Goal: Information Seeking & Learning: Learn about a topic

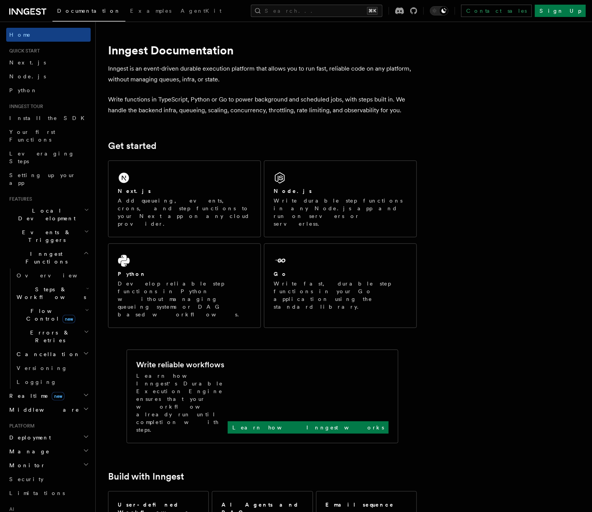
click at [63, 204] on h2 "Local Development" at bounding box center [48, 215] width 84 height 22
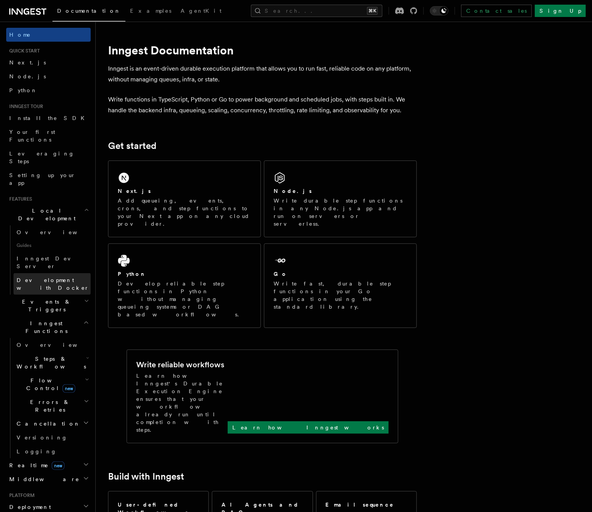
click at [52, 277] on span "Development with Docker" at bounding box center [53, 284] width 73 height 14
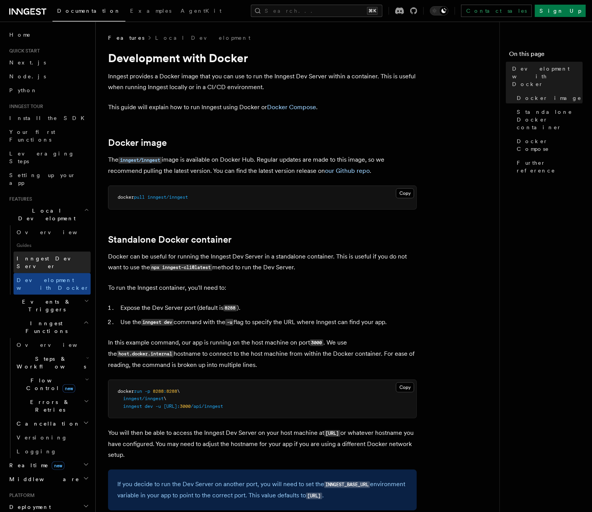
click at [52, 255] on span "Inngest Dev Server" at bounding box center [50, 262] width 66 height 14
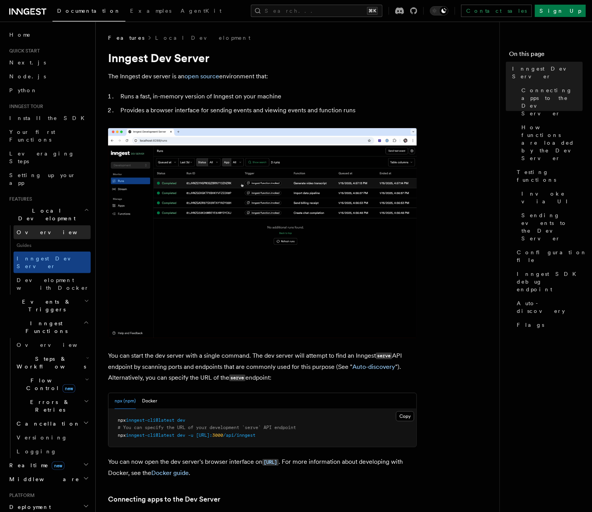
click at [44, 225] on link "Overview" at bounding box center [52, 232] width 77 height 14
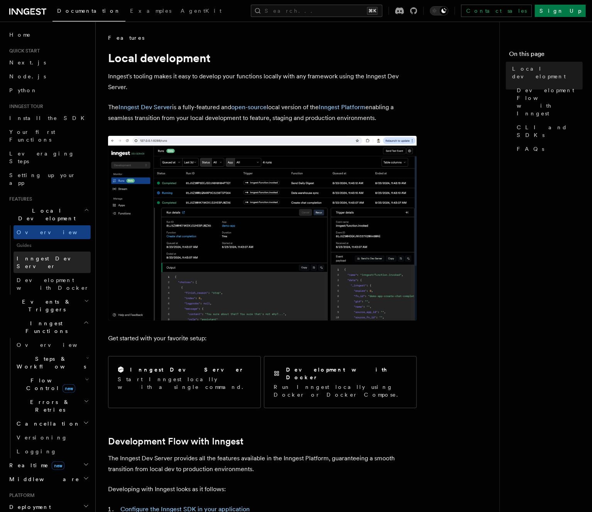
click at [52, 252] on link "Inngest Dev Server" at bounding box center [52, 263] width 77 height 22
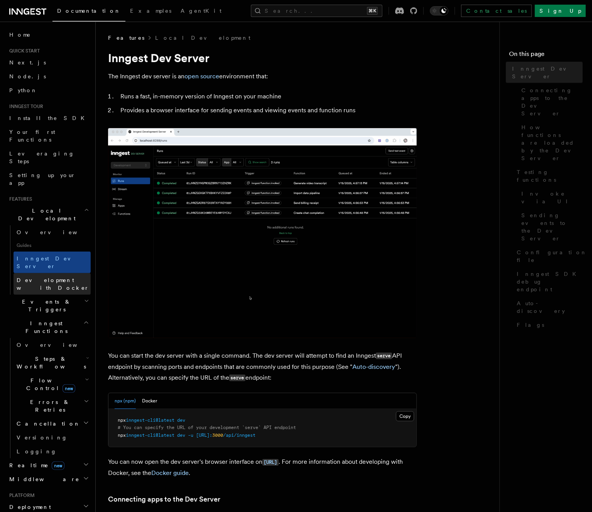
click at [56, 277] on span "Development with Docker" at bounding box center [53, 284] width 73 height 14
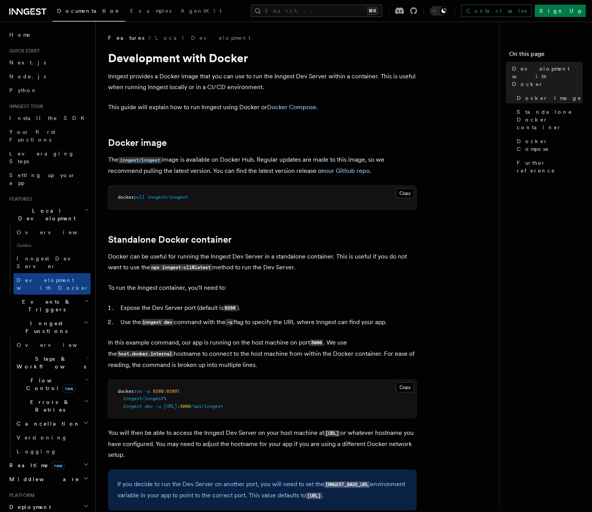
click at [26, 458] on h2 "Realtime new" at bounding box center [48, 465] width 84 height 14
click at [29, 476] on span "Overview" at bounding box center [56, 479] width 79 height 6
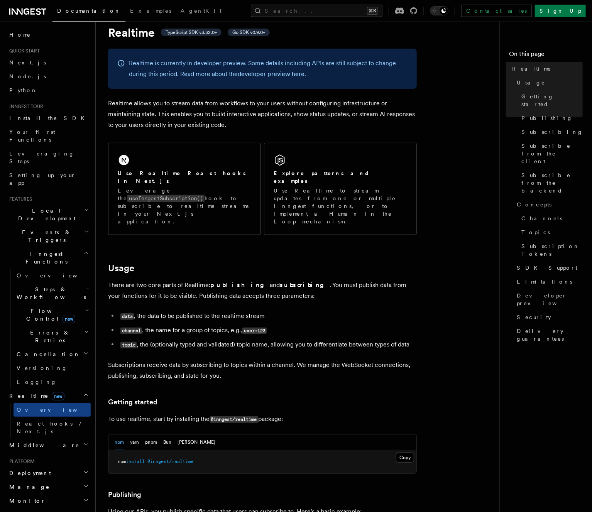
scroll to position [103, 0]
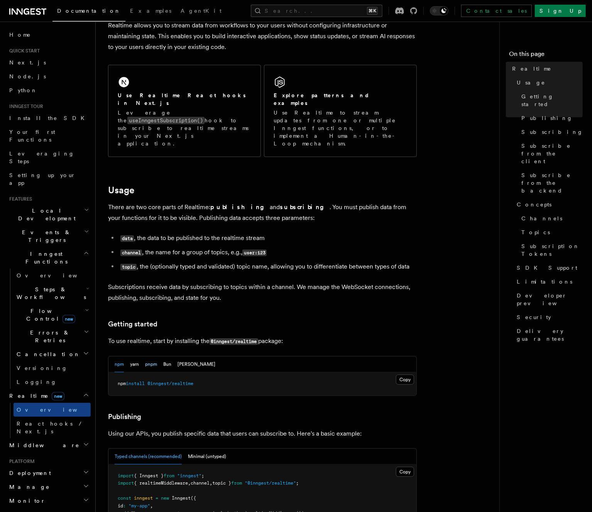
click at [145, 356] on button "pnpm" at bounding box center [151, 364] width 12 height 16
click at [164, 356] on button "Bun" at bounding box center [167, 364] width 8 height 16
click at [116, 356] on button "npm" at bounding box center [119, 364] width 9 height 16
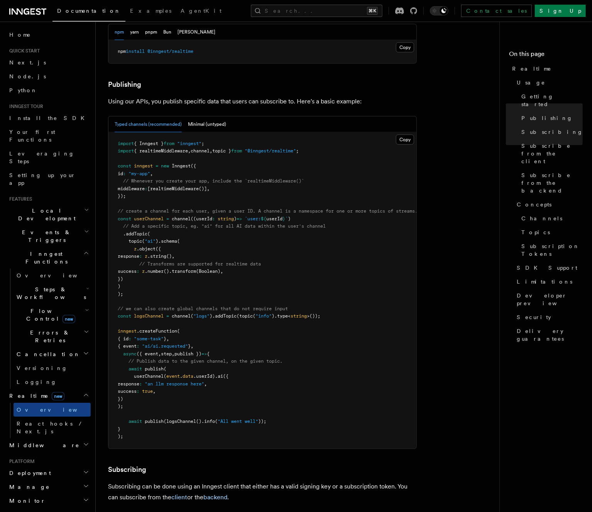
scroll to position [399, 0]
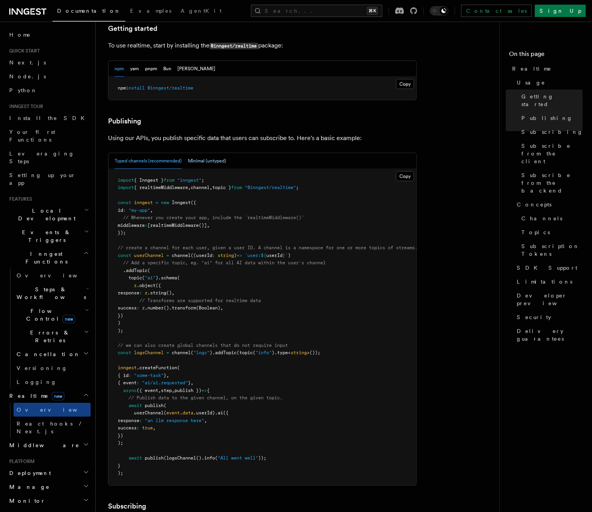
click at [196, 153] on button "Minimal (untyped)" at bounding box center [207, 161] width 38 height 16
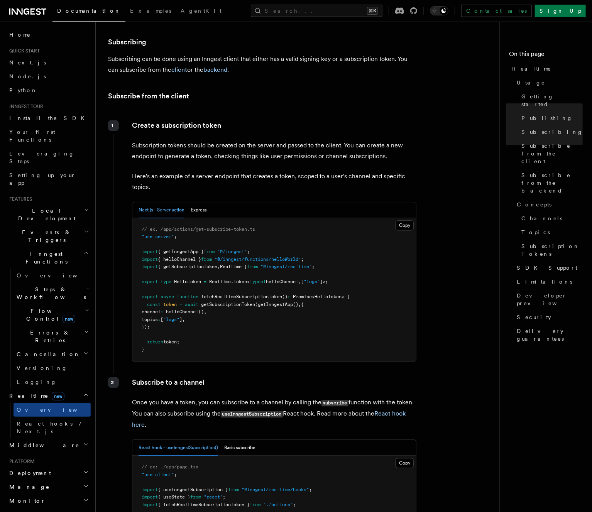
scroll to position [775, 0]
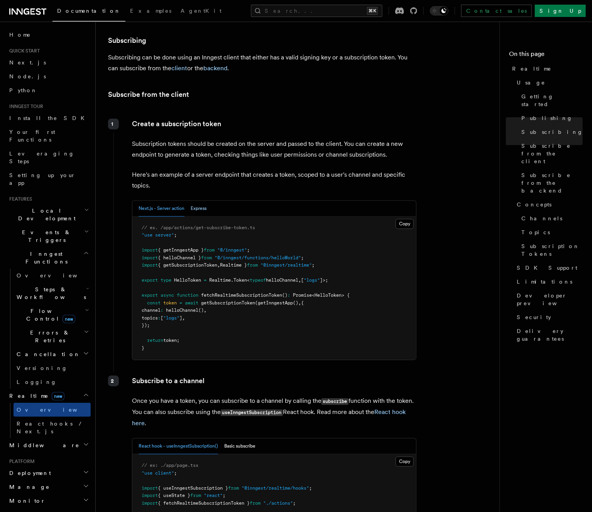
click at [198, 201] on button "Express" at bounding box center [199, 209] width 16 height 16
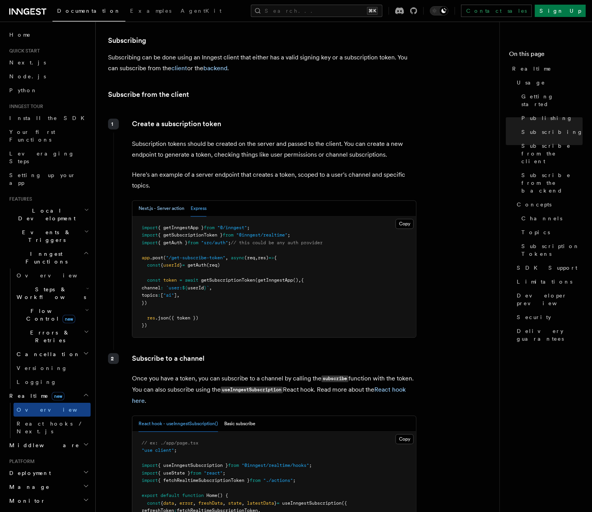
click at [169, 201] on button "Next.js - Server action" at bounding box center [161, 209] width 46 height 16
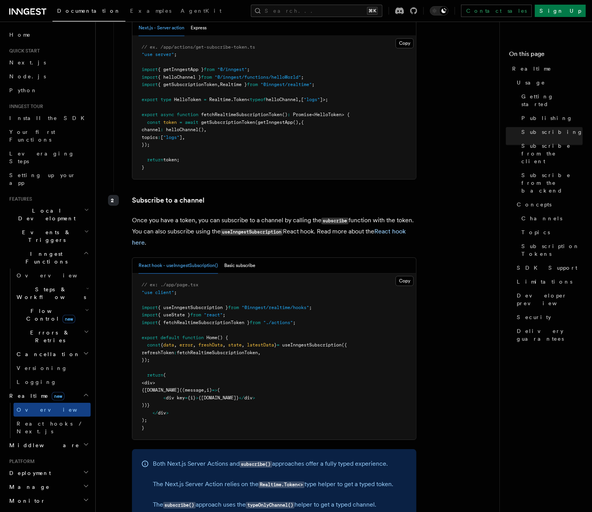
scroll to position [956, 0]
click at [235, 257] on button "Basic subscribe" at bounding box center [239, 265] width 31 height 16
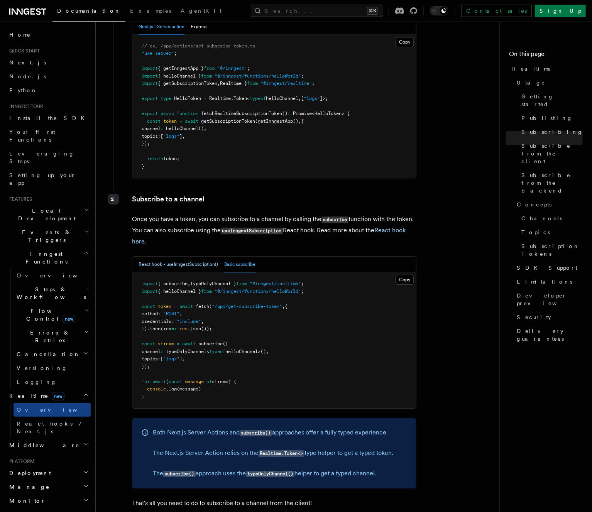
click at [198, 257] on button "React hook - useInngestSubscription()" at bounding box center [177, 265] width 79 height 16
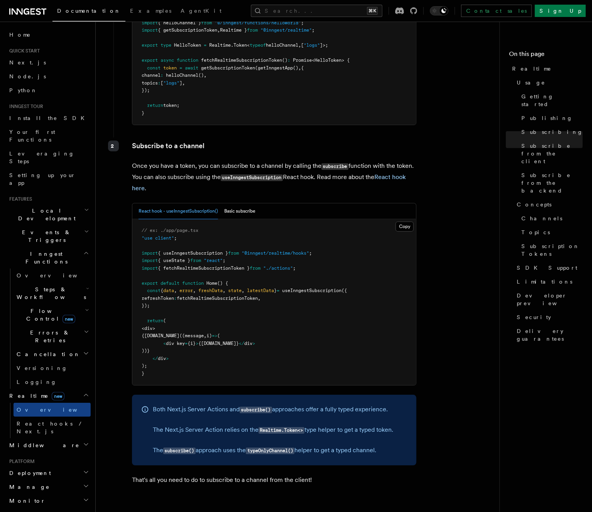
scroll to position [1146, 0]
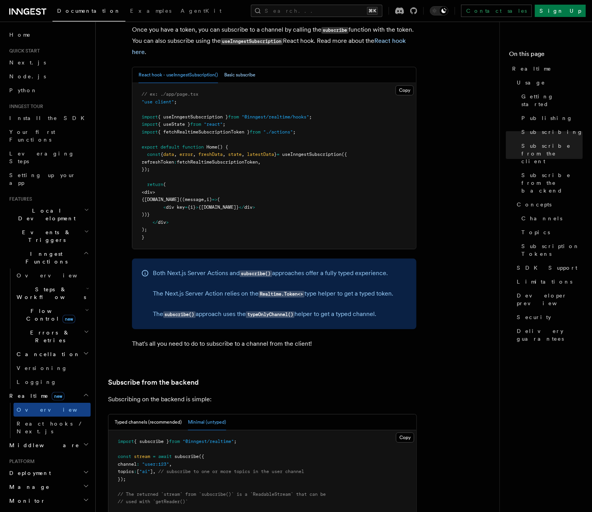
click at [246, 67] on button "Basic subscribe" at bounding box center [239, 75] width 31 height 16
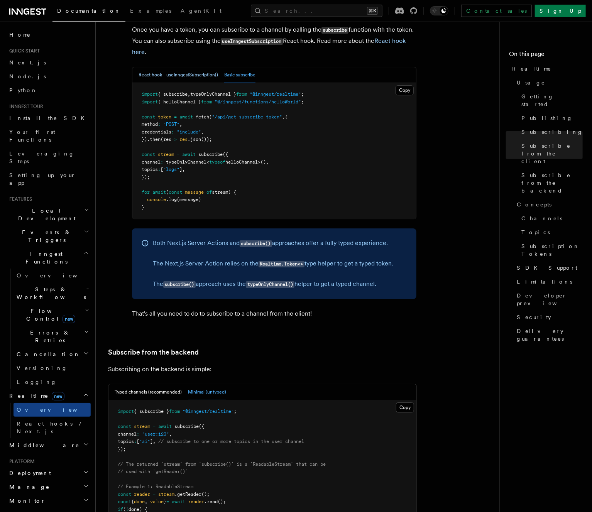
click at [199, 67] on button "React hook - useInngestSubscription()" at bounding box center [177, 75] width 79 height 16
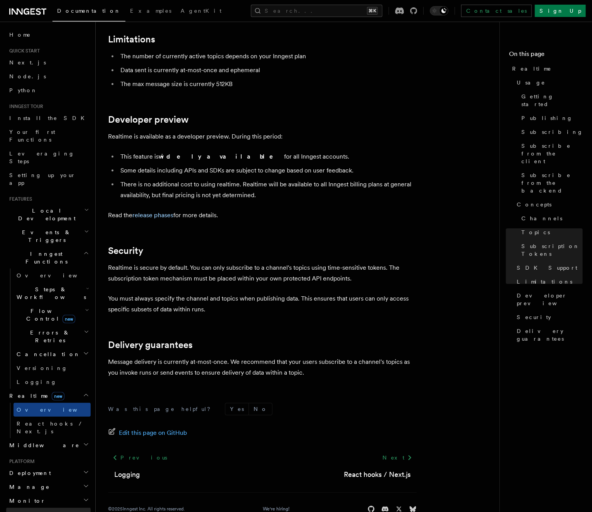
scroll to position [133, 0]
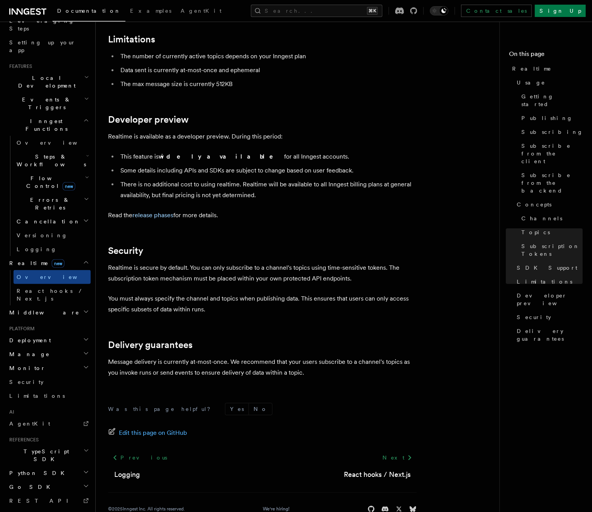
click at [58, 508] on h2 "System events" at bounding box center [48, 515] width 84 height 14
click at [55, 494] on link "REST API" at bounding box center [48, 501] width 84 height 14
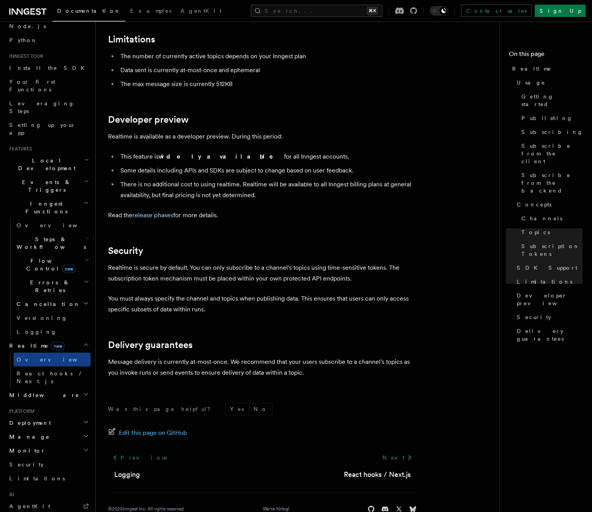
scroll to position [50, 0]
click at [35, 257] on span "Flow Control new" at bounding box center [49, 264] width 71 height 15
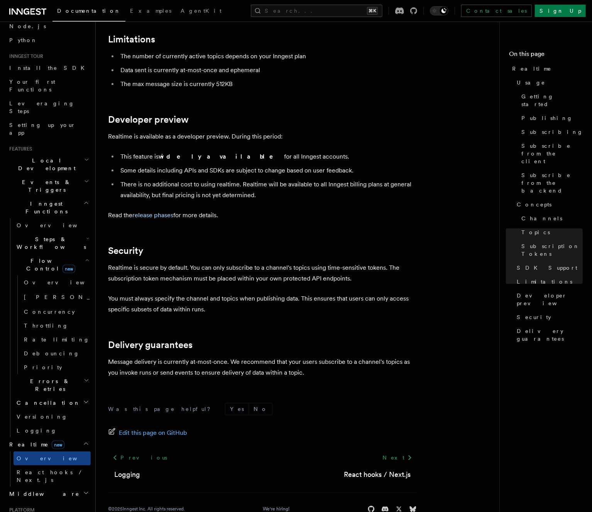
click at [35, 257] on span "Flow Control new" at bounding box center [49, 264] width 71 height 15
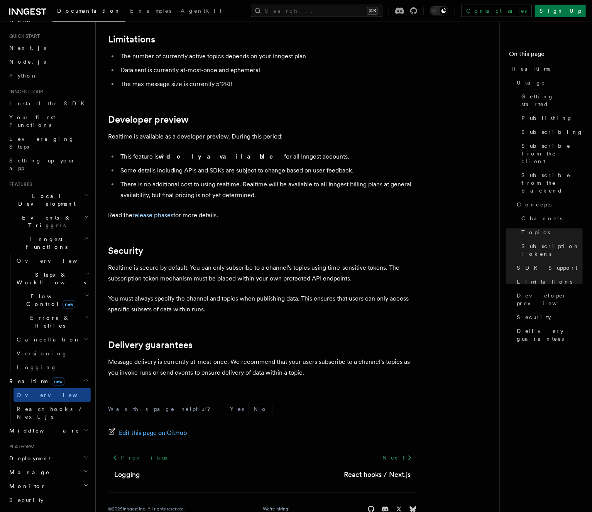
scroll to position [0, 0]
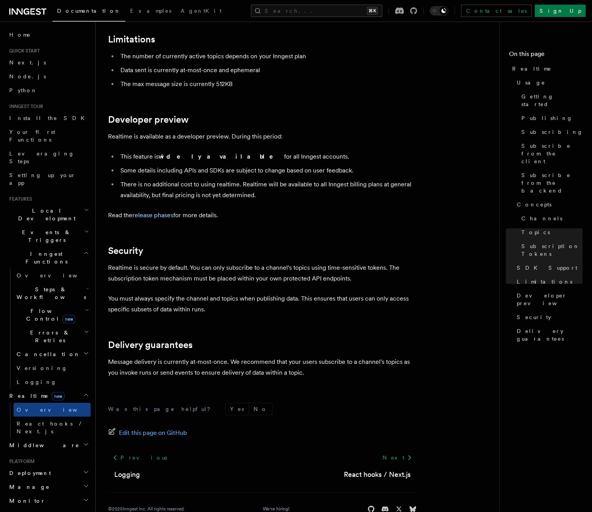
click at [42, 250] on span "Inngest Functions" at bounding box center [44, 257] width 77 height 15
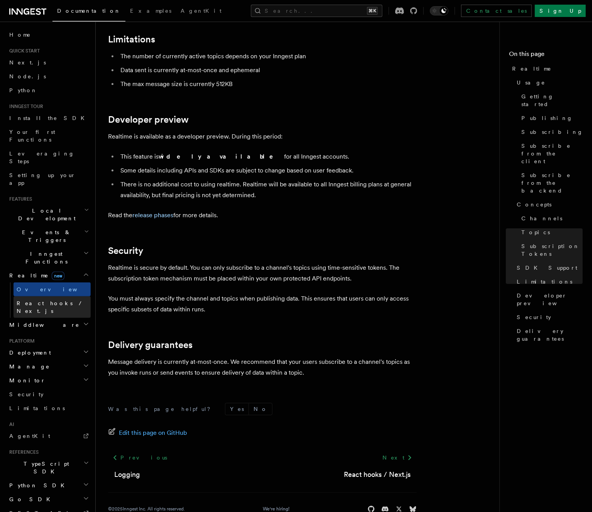
click at [40, 300] on span "React hooks / Next.js" at bounding box center [51, 307] width 68 height 14
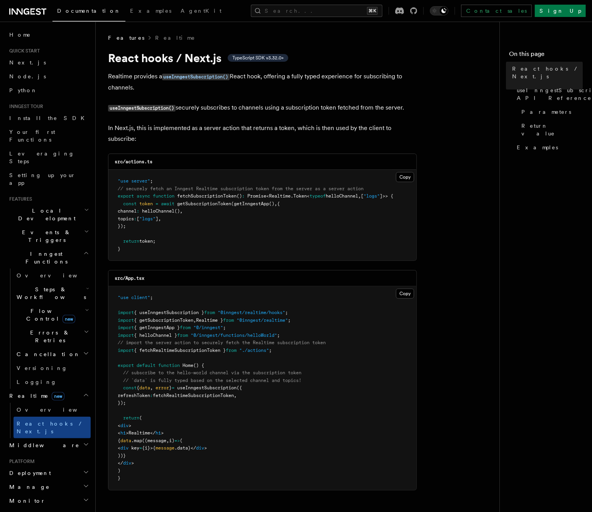
click at [73, 438] on h2 "Middleware" at bounding box center [48, 445] width 84 height 14
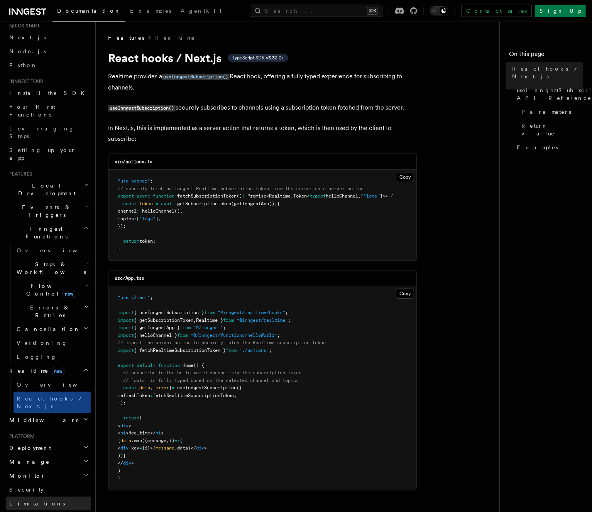
scroll to position [100, 0]
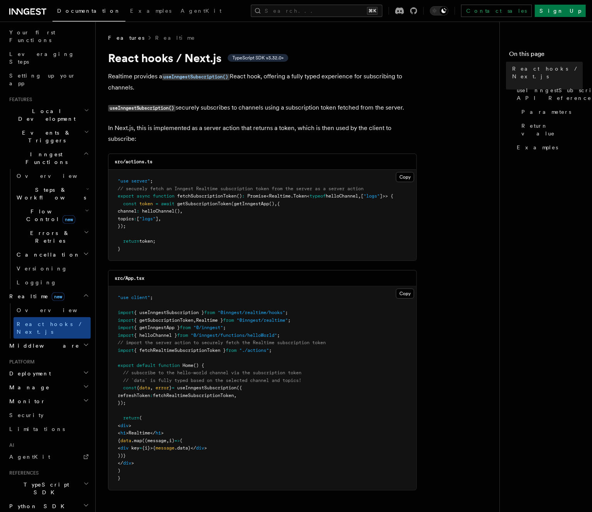
click at [69, 366] on h2 "Deployment" at bounding box center [48, 373] width 84 height 14
click at [85, 461] on icon "button" at bounding box center [87, 464] width 4 height 6
click at [52, 499] on link "Connect new" at bounding box center [52, 506] width 77 height 15
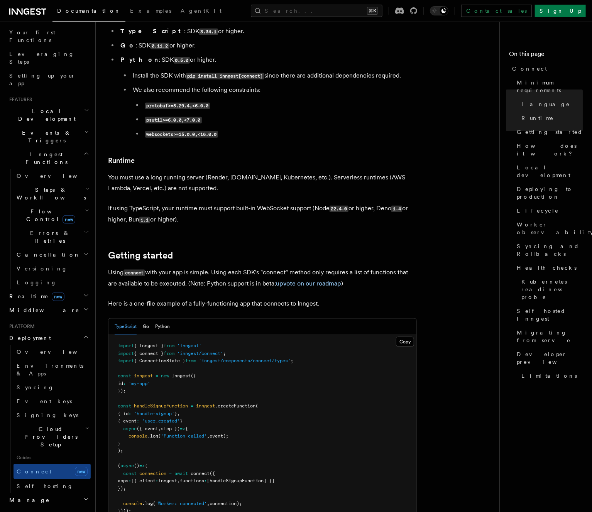
scroll to position [409, 0]
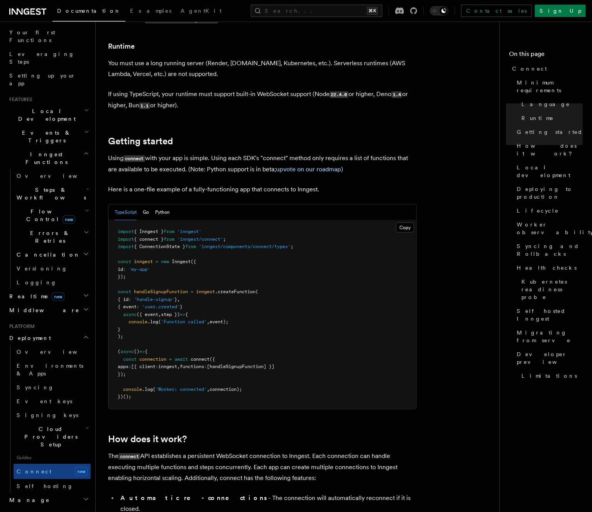
click at [151, 204] on div "TypeScript Go Python" at bounding box center [142, 212] width 55 height 16
click at [149, 204] on button "Go" at bounding box center [146, 212] width 6 height 16
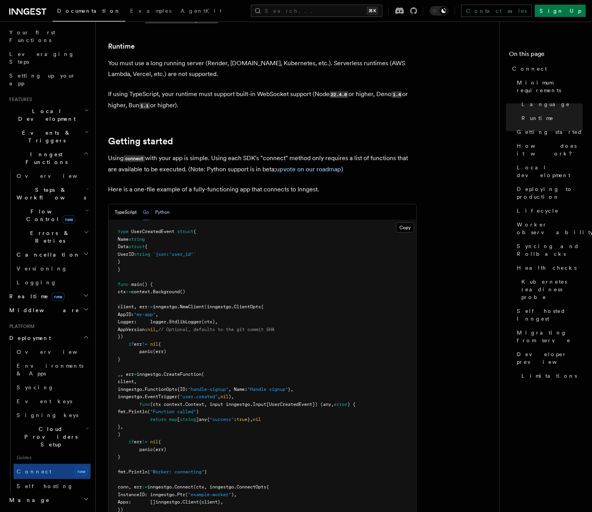
click at [166, 204] on button "Python" at bounding box center [162, 212] width 15 height 16
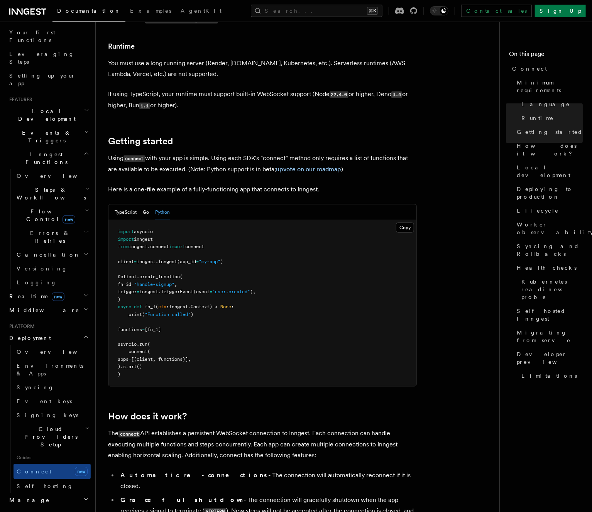
click at [166, 204] on button "Python" at bounding box center [162, 212] width 15 height 16
click at [127, 204] on button "TypeScript" at bounding box center [126, 212] width 22 height 16
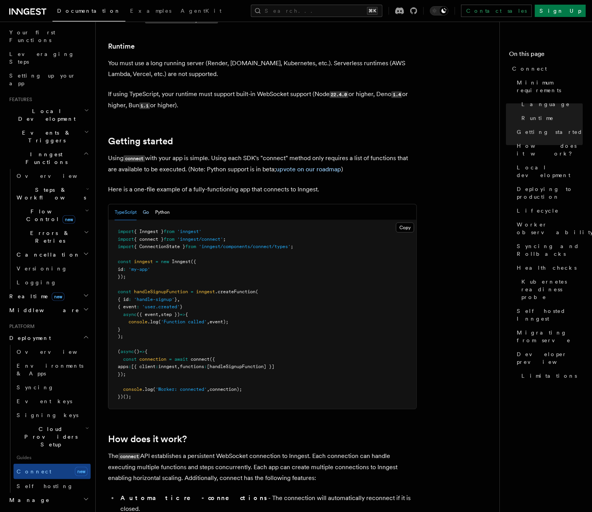
click at [149, 204] on button "Go" at bounding box center [146, 212] width 6 height 16
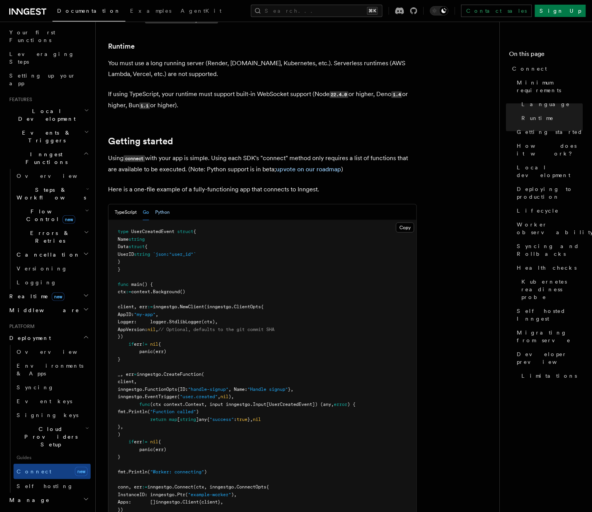
click at [162, 204] on button "Python" at bounding box center [162, 212] width 15 height 16
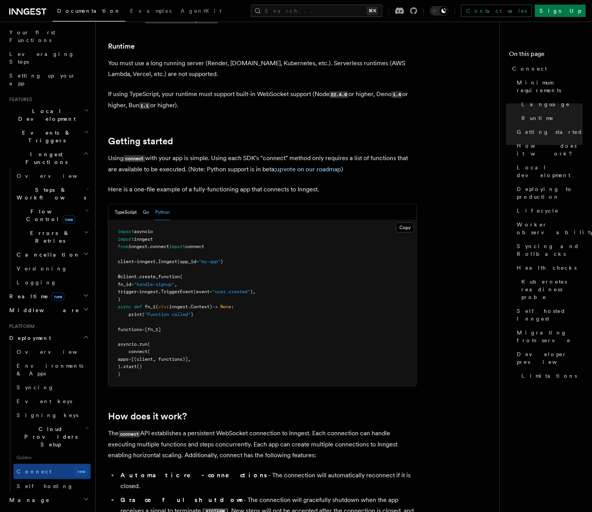
click at [147, 204] on button "Go" at bounding box center [146, 212] width 6 height 16
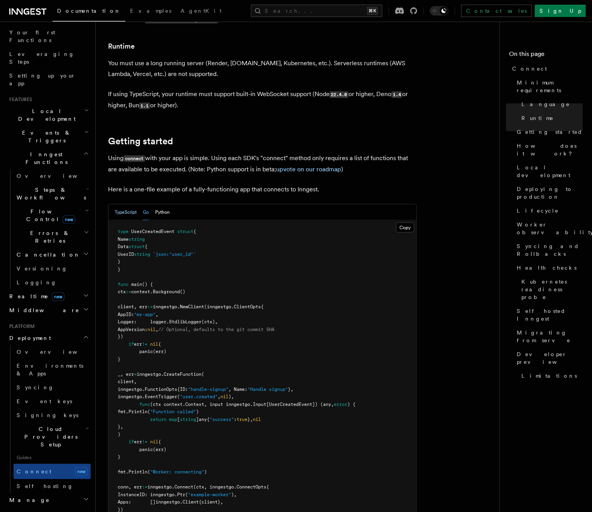
click at [115, 204] on button "TypeScript" at bounding box center [126, 212] width 22 height 16
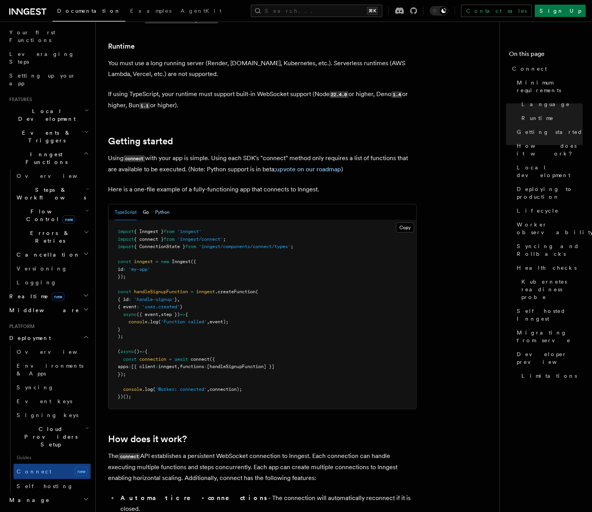
click at [155, 204] on button "Python" at bounding box center [162, 212] width 15 height 16
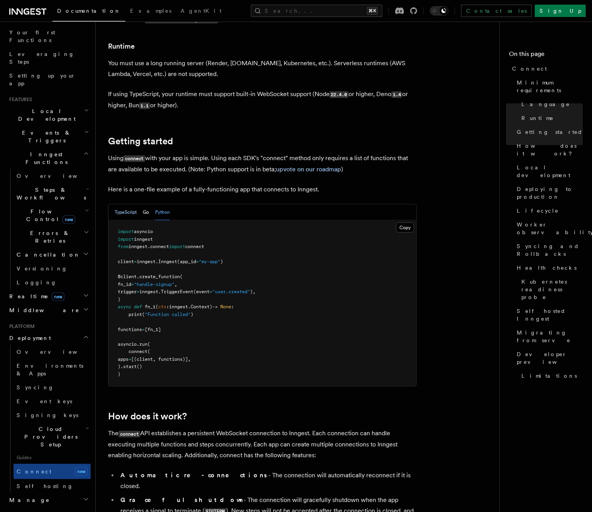
click at [127, 204] on button "TypeScript" at bounding box center [126, 212] width 22 height 16
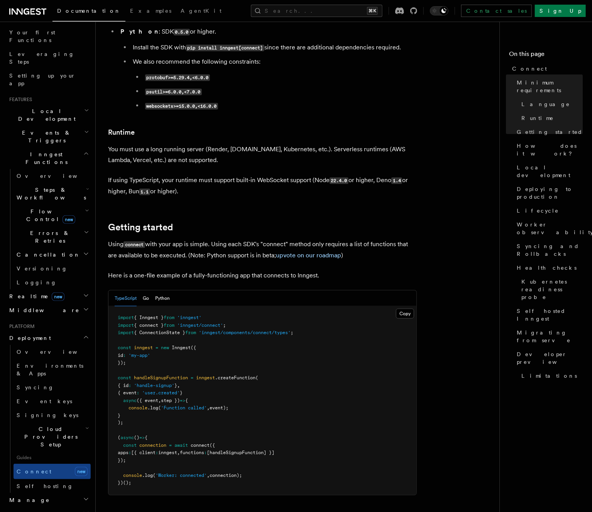
scroll to position [368, 0]
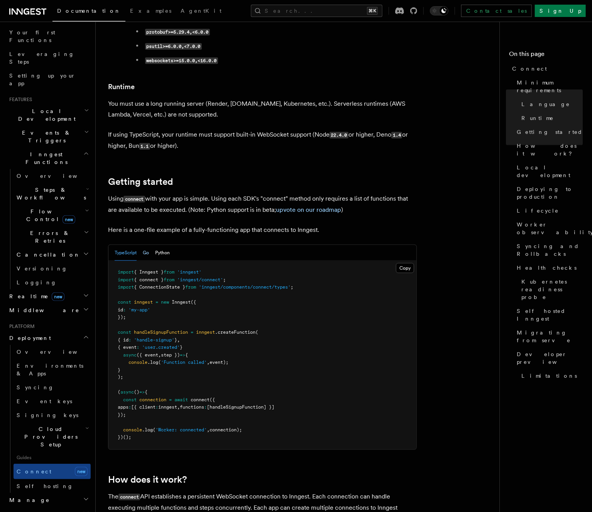
click at [148, 245] on button "Go" at bounding box center [146, 253] width 6 height 16
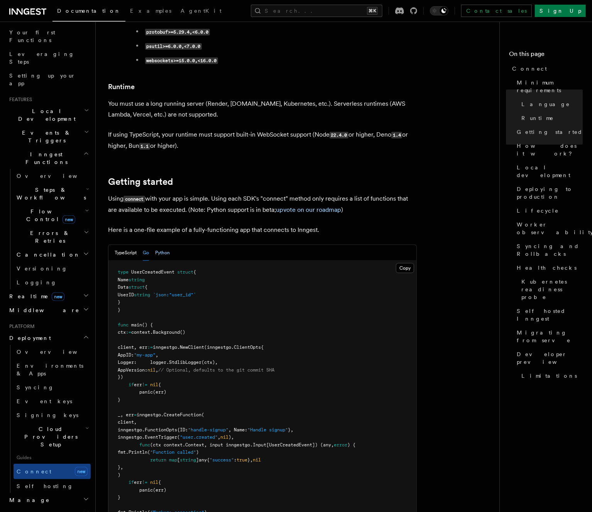
click at [164, 245] on button "Python" at bounding box center [162, 253] width 15 height 16
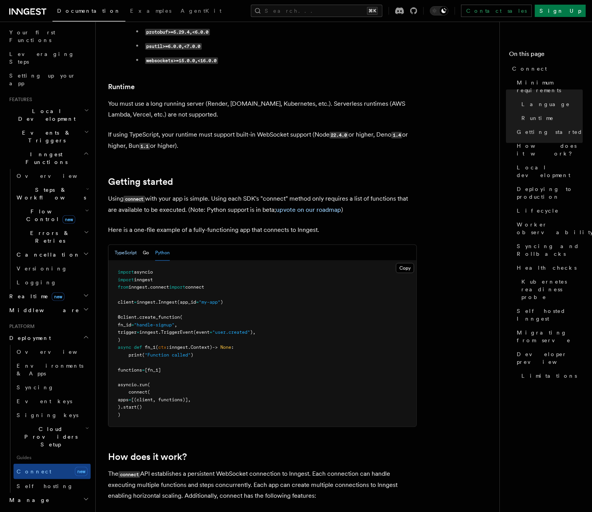
click at [125, 245] on button "TypeScript" at bounding box center [126, 253] width 22 height 16
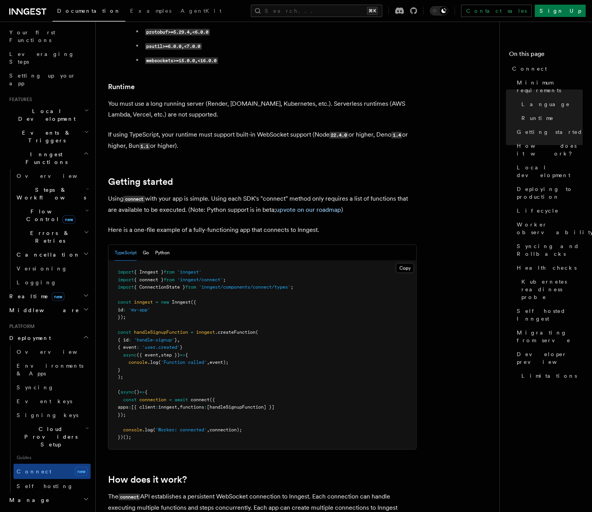
drag, startPoint x: 48, startPoint y: 10, endPoint x: 4, endPoint y: 11, distance: 44.0
click at [4, 11] on div "Documentation Examples AgentKit Search... ⌘K Contact sales Sign Up" at bounding box center [296, 11] width 592 height 22
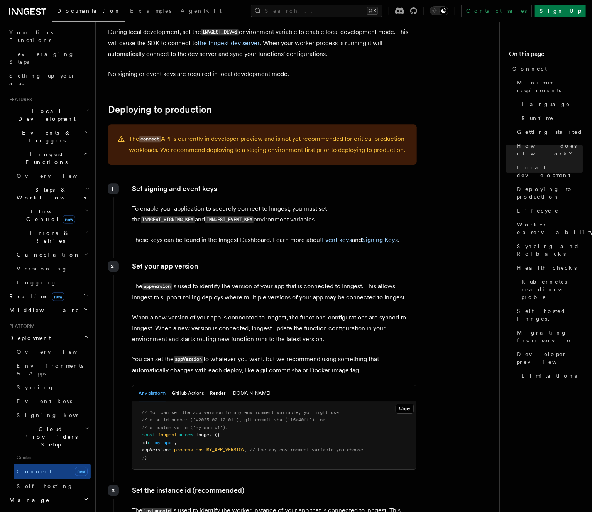
scroll to position [1052, 0]
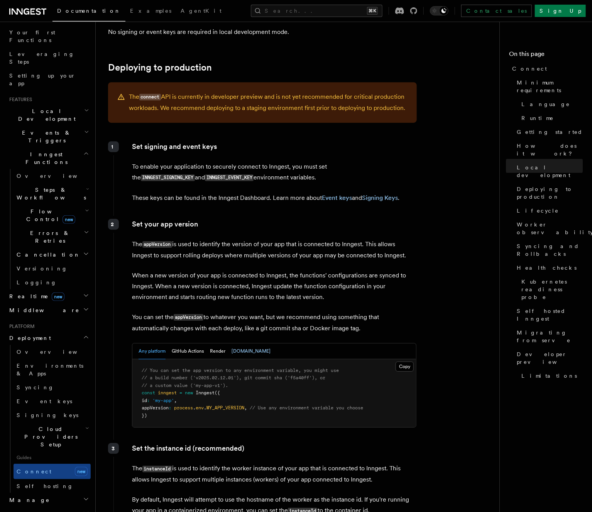
click at [233, 343] on button "[DOMAIN_NAME]" at bounding box center [250, 351] width 39 height 16
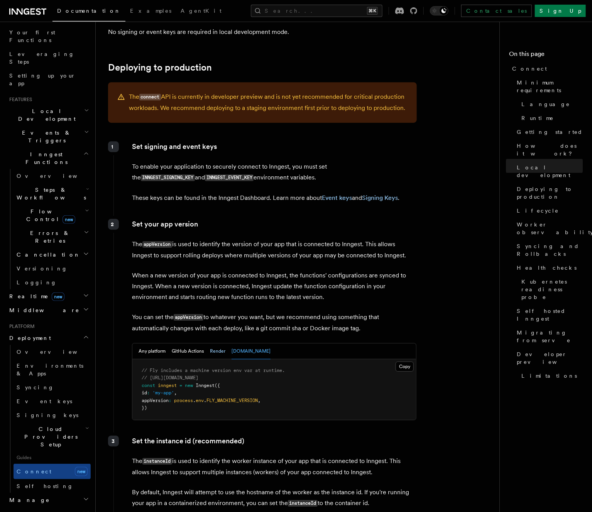
click at [212, 343] on button "Render" at bounding box center [217, 351] width 15 height 16
click at [225, 343] on div "Any platform GitHub Actions Render [DOMAIN_NAME]" at bounding box center [204, 351] width 132 height 16
click at [231, 343] on button "[DOMAIN_NAME]" at bounding box center [250, 351] width 39 height 16
click at [37, 479] on link "Self hosting" at bounding box center [52, 486] width 77 height 14
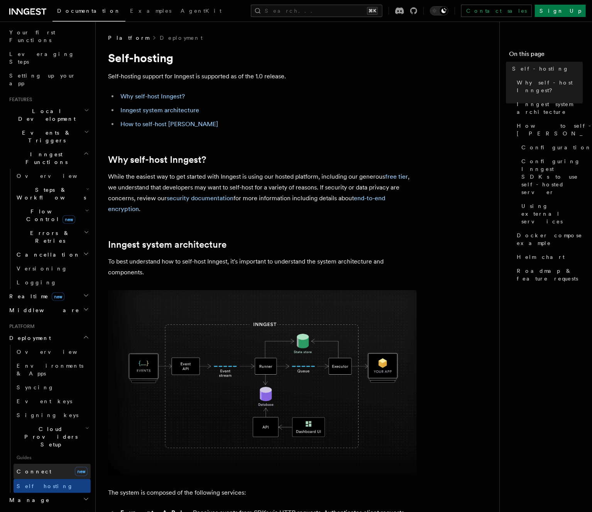
click at [39, 464] on link "Connect new" at bounding box center [52, 471] width 77 height 15
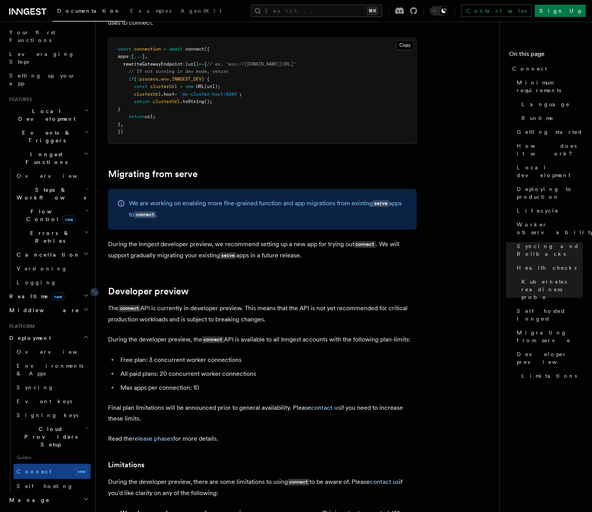
scroll to position [4110, 0]
